Goal: Task Accomplishment & Management: Use online tool/utility

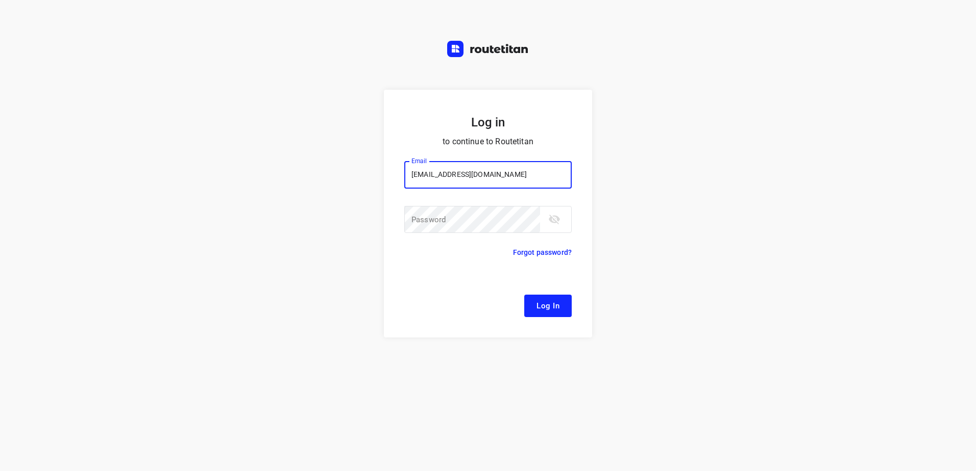
type input "[EMAIL_ADDRESS][DOMAIN_NAME]"
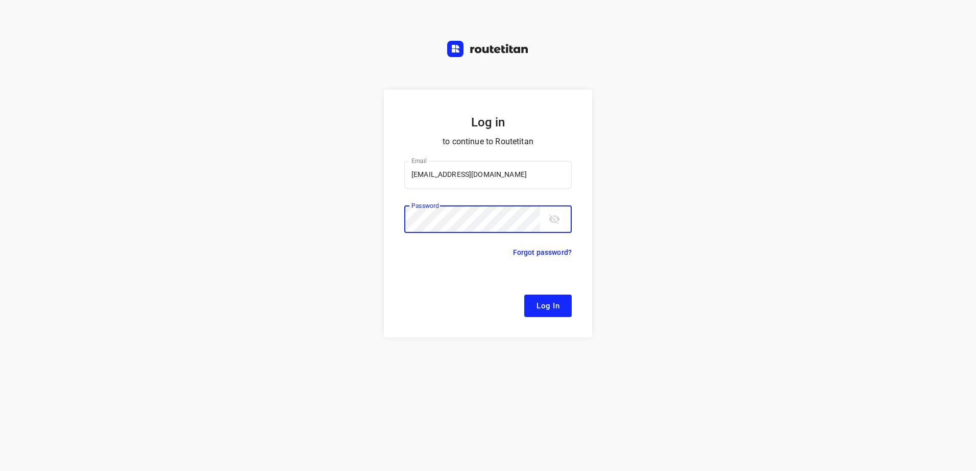
click at [524, 295] on button "Log In" at bounding box center [547, 306] width 47 height 22
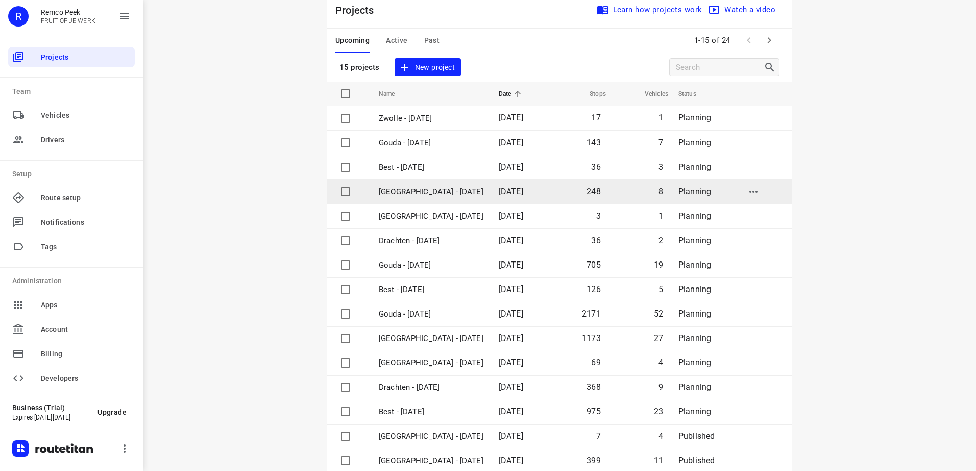
scroll to position [44, 0]
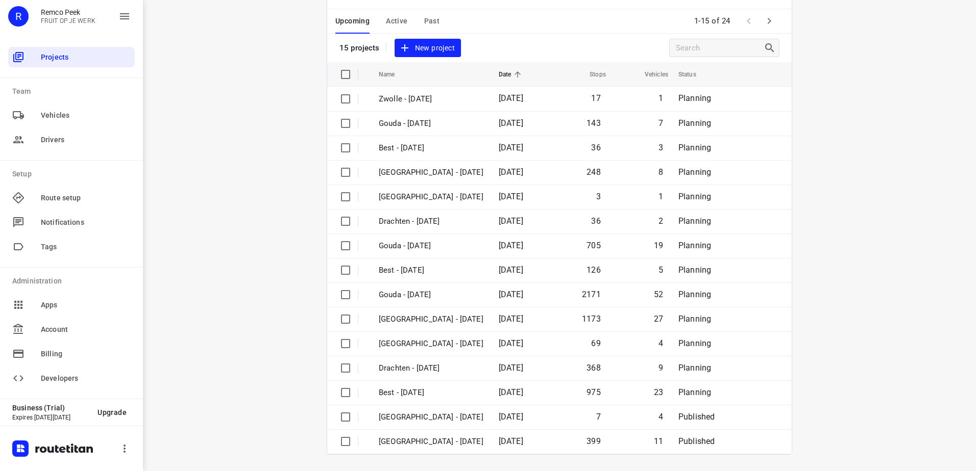
click at [768, 16] on icon "button" at bounding box center [769, 21] width 12 height 12
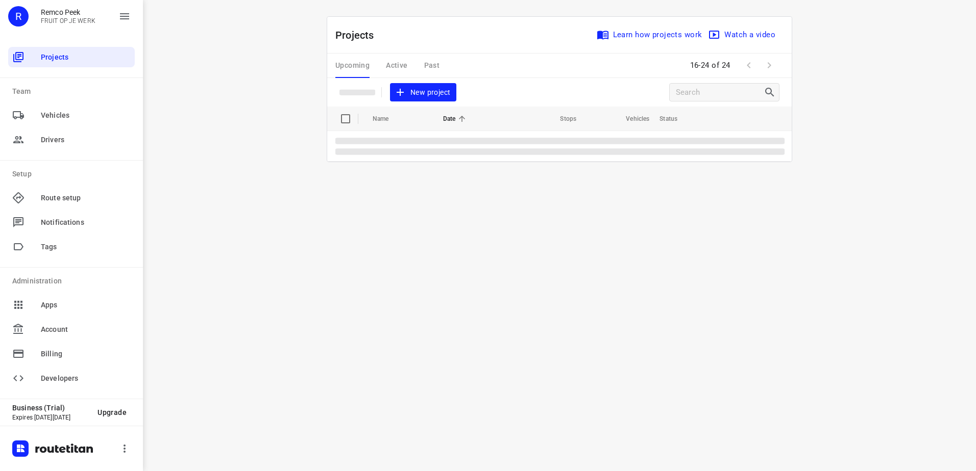
scroll to position [0, 0]
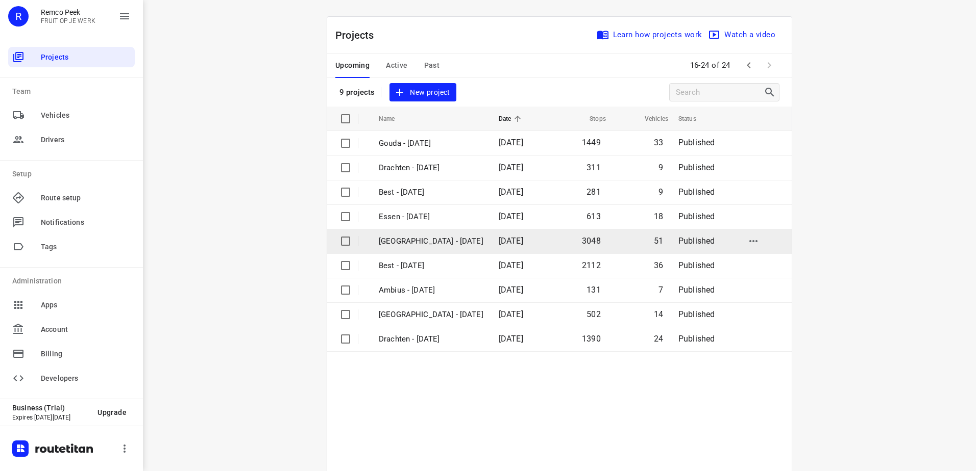
click at [499, 240] on span "[DATE]" at bounding box center [511, 241] width 24 height 10
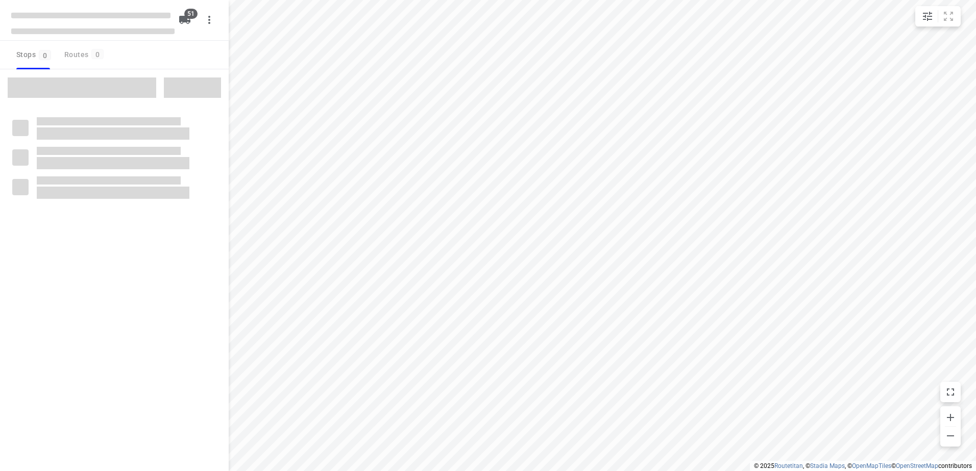
checkbox input "true"
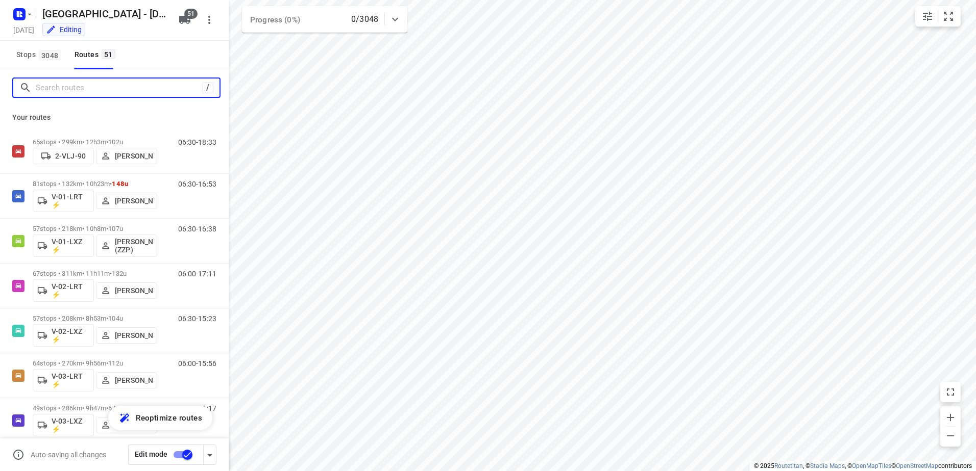
click at [132, 88] on input "Search routes" at bounding box center [119, 88] width 166 height 16
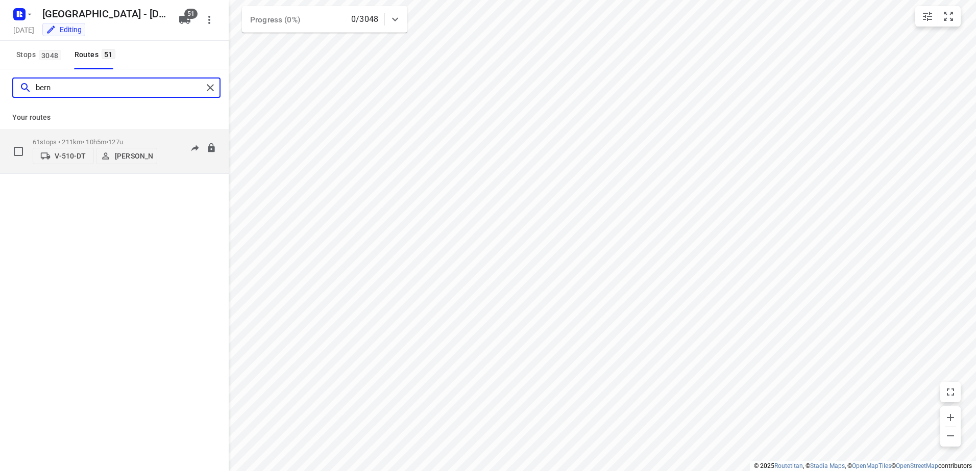
type input "bern"
click at [144, 133] on div "61 stops • 211km • 10h5m • 127u V-510-DT [PERSON_NAME]" at bounding box center [95, 151] width 125 height 36
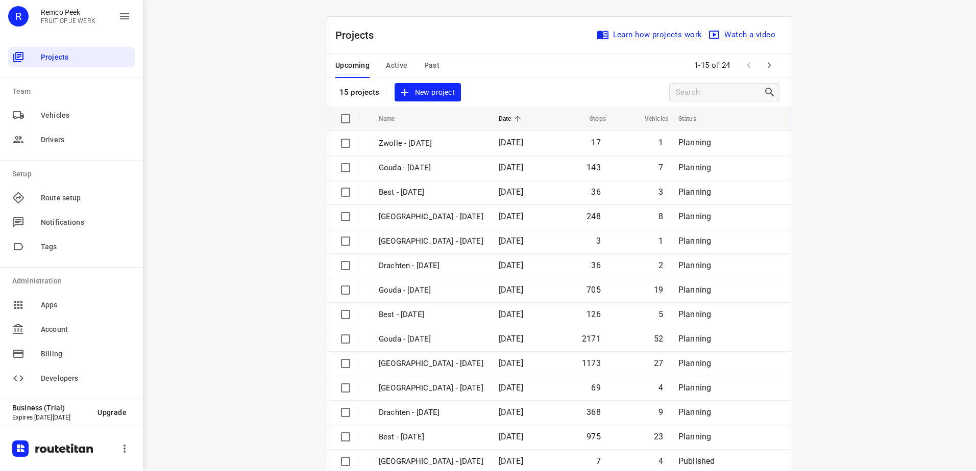
click at [598, 60] on div "Upcoming Active Past 1-15 of 24" at bounding box center [559, 66] width 464 height 24
click at [775, 58] on span at bounding box center [769, 65] width 20 height 20
click at [768, 61] on icon "button" at bounding box center [769, 65] width 12 height 12
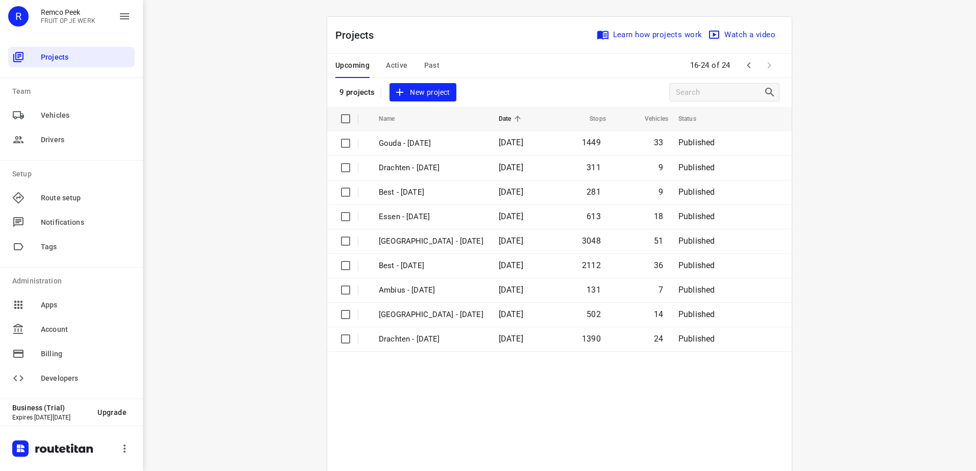
click at [386, 67] on span "Active" at bounding box center [396, 65] width 21 height 13
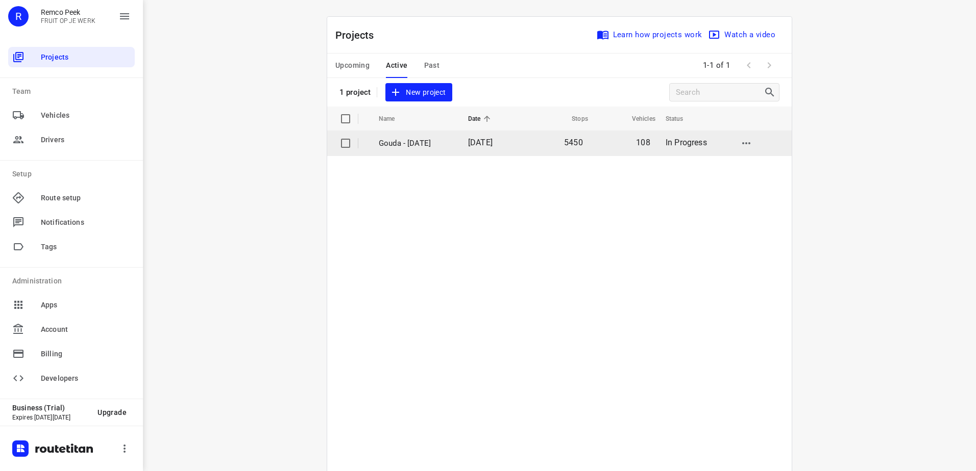
click at [428, 142] on p "Gouda - Monday" at bounding box center [416, 144] width 74 height 12
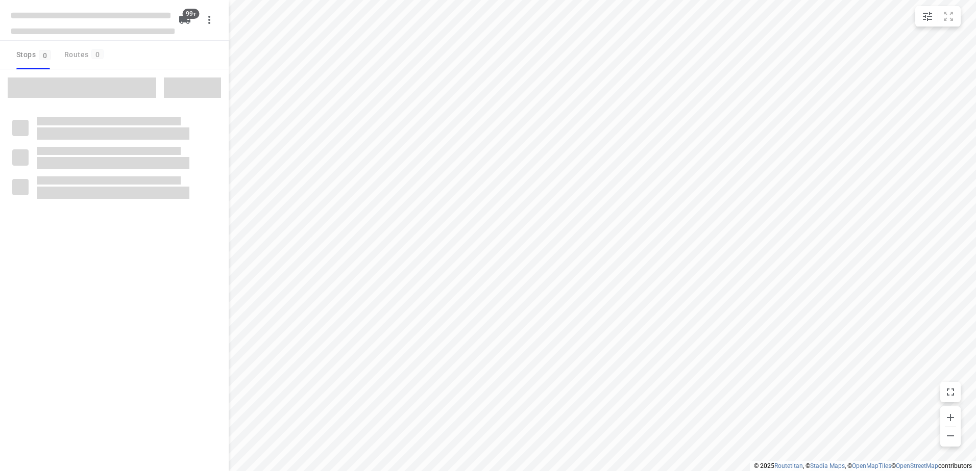
checkbox input "true"
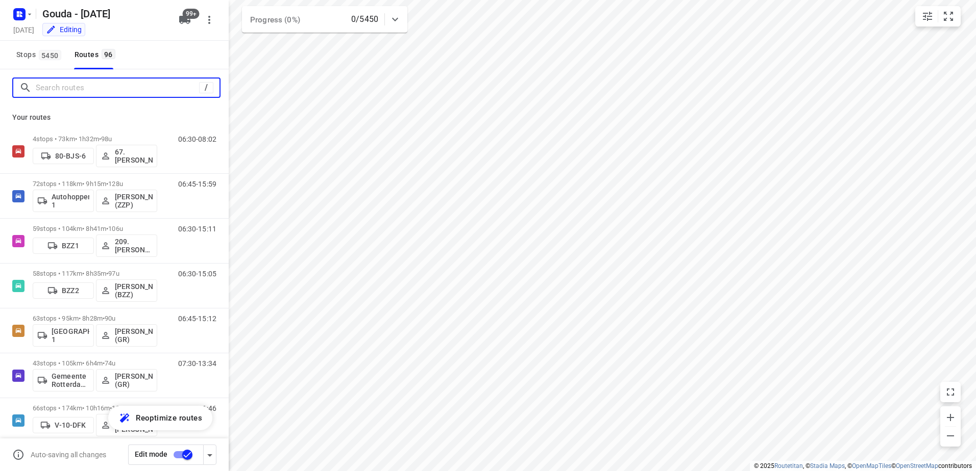
click at [73, 93] on input "Search routes" at bounding box center [117, 88] width 163 height 16
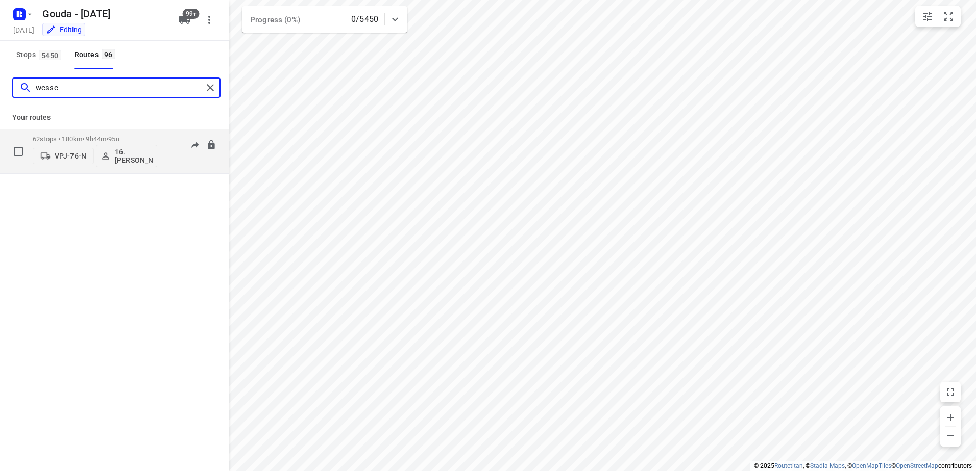
type input "wesse"
click at [141, 135] on p "62 stops • 180km • 9h44m • 95u" at bounding box center [95, 139] width 125 height 8
